Goal: Task Accomplishment & Management: Use online tool/utility

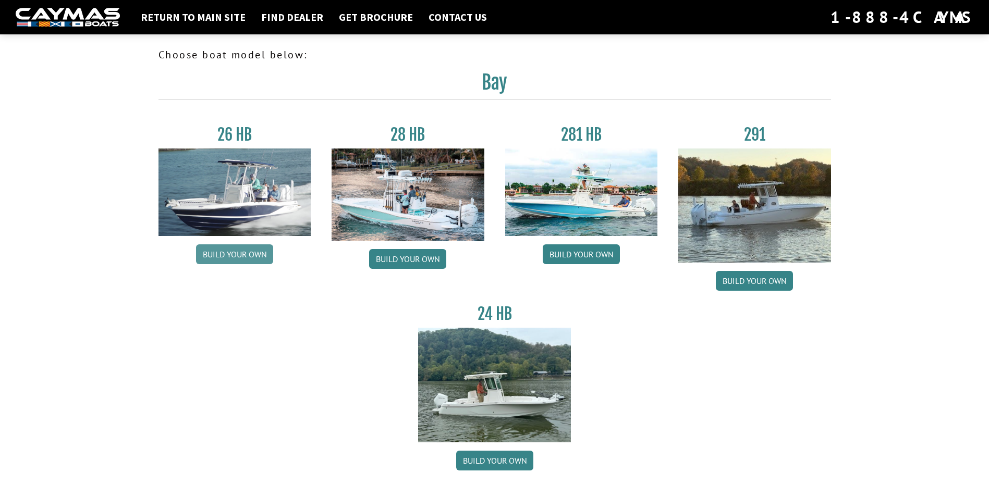
click at [228, 252] on link "Build your own" at bounding box center [234, 255] width 77 height 20
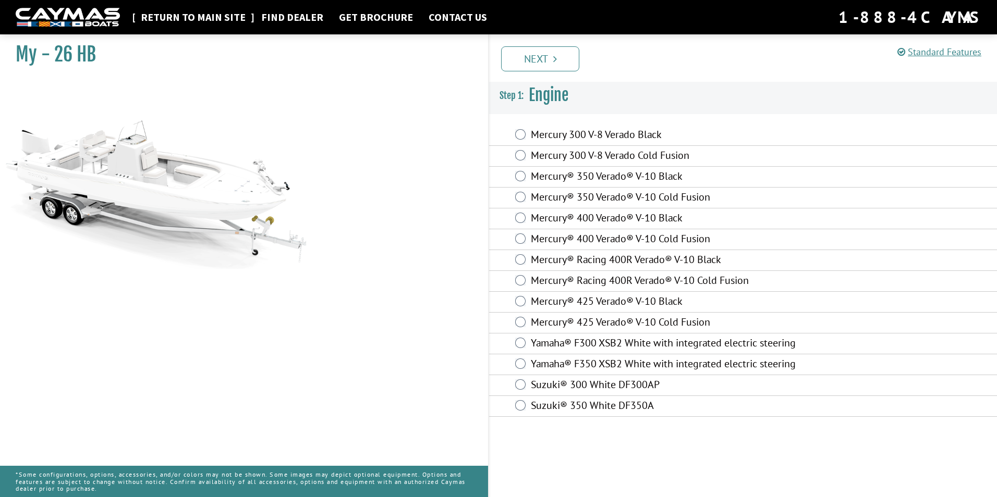
click at [196, 16] on link "Return to main site" at bounding box center [193, 17] width 115 height 14
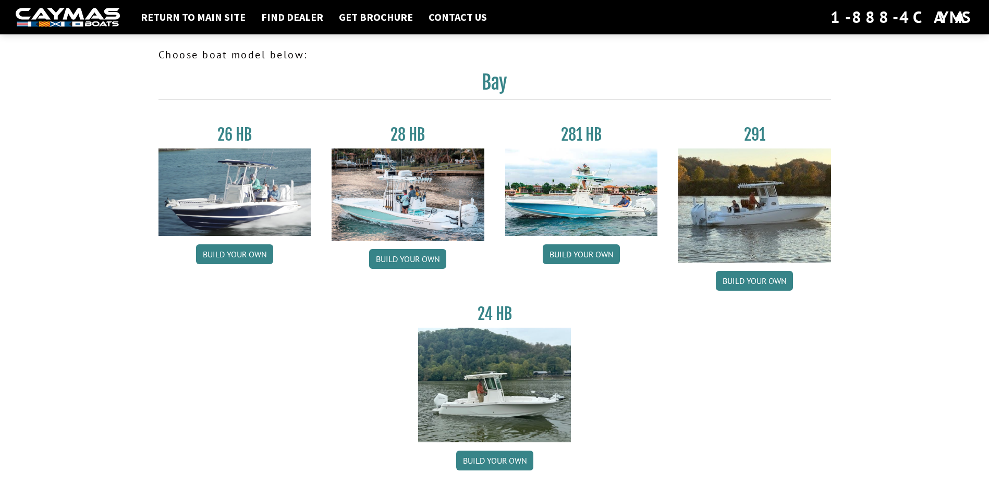
click at [395, 191] on img at bounding box center [408, 195] width 153 height 92
click at [397, 260] on link "Build your own" at bounding box center [407, 259] width 77 height 20
click at [581, 250] on link "Build your own" at bounding box center [581, 255] width 77 height 20
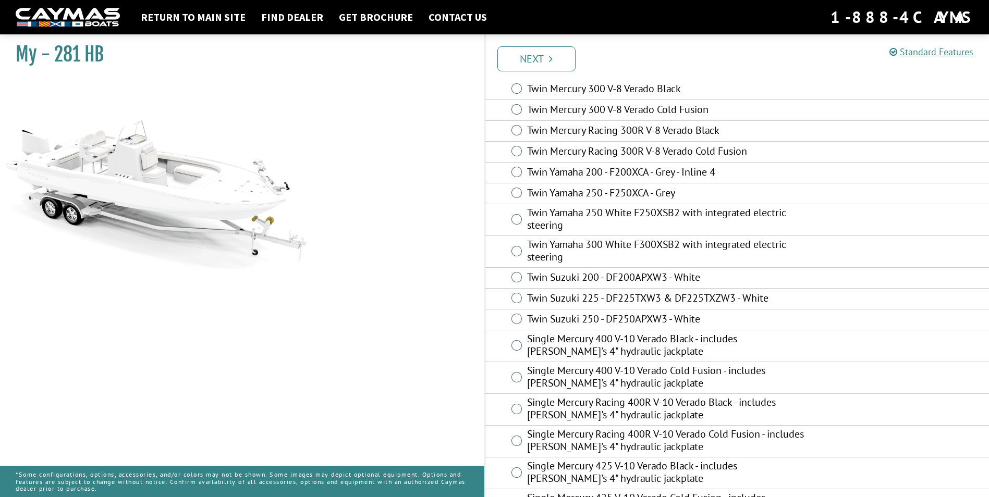
scroll to position [28, 0]
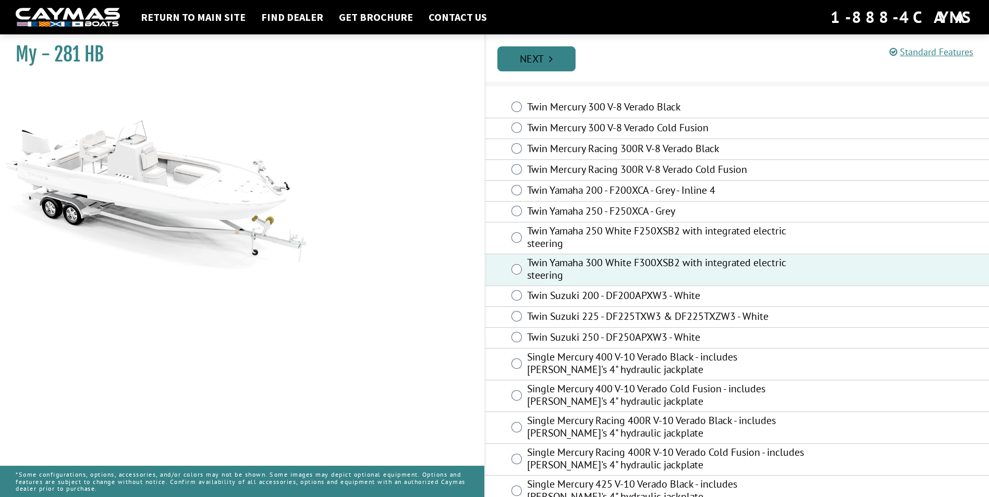
click at [550, 52] on link "Next" at bounding box center [536, 58] width 78 height 25
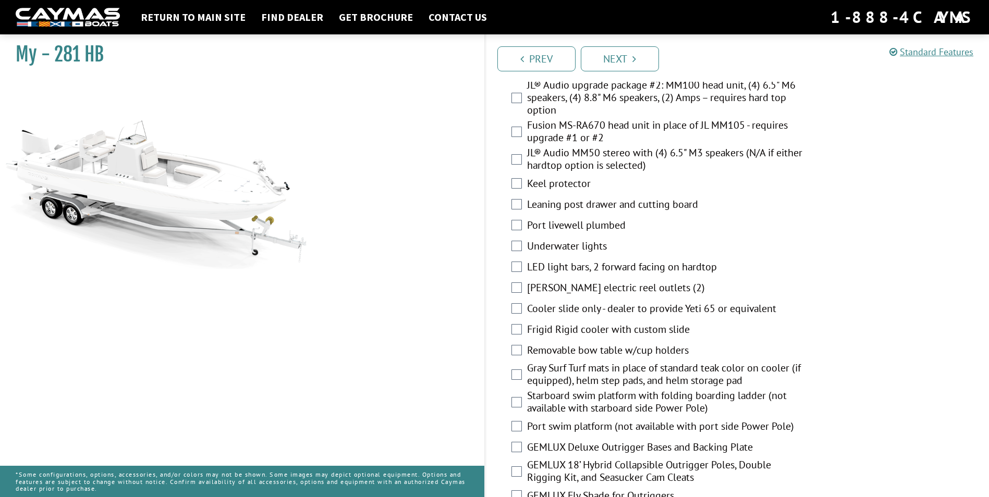
scroll to position [1460, 0]
